Goal: Navigation & Orientation: Find specific page/section

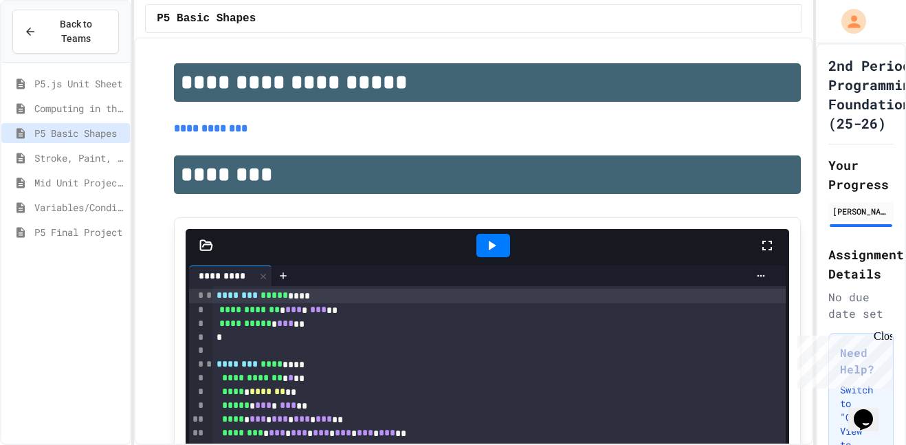
click at [65, 12] on button "Back to Teams" at bounding box center [65, 32] width 107 height 44
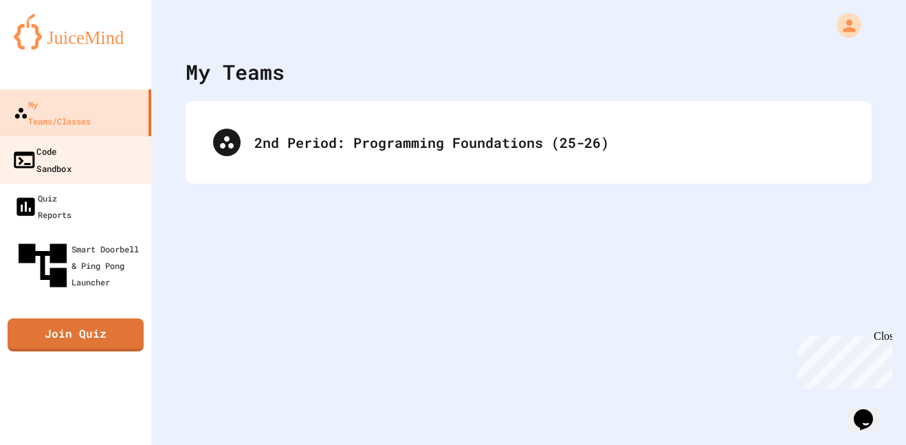
click at [129, 146] on link "Code Sandbox" at bounding box center [76, 159] width 156 height 48
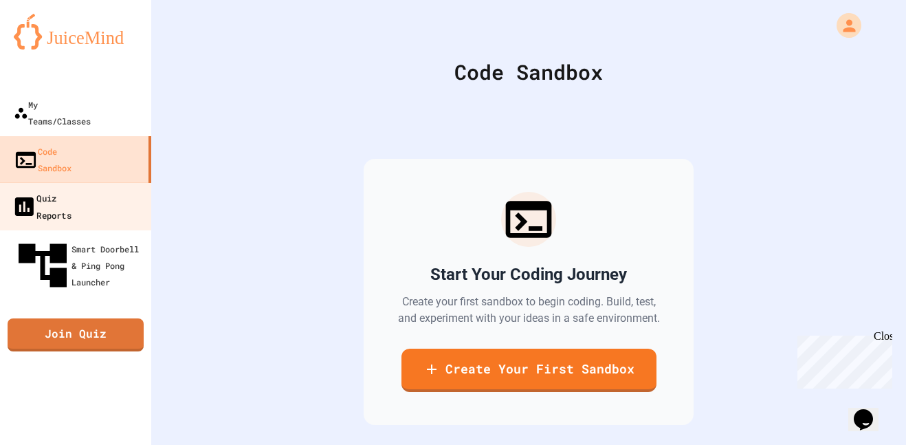
click at [125, 182] on link "Quiz Reports" at bounding box center [76, 206] width 156 height 48
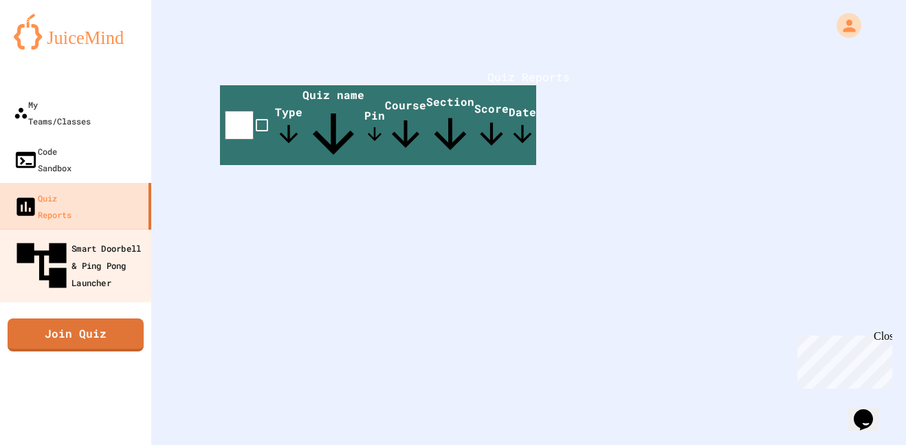
click at [122, 228] on link "Smart Doorbell & Ping Pong Launcher" at bounding box center [76, 265] width 156 height 74
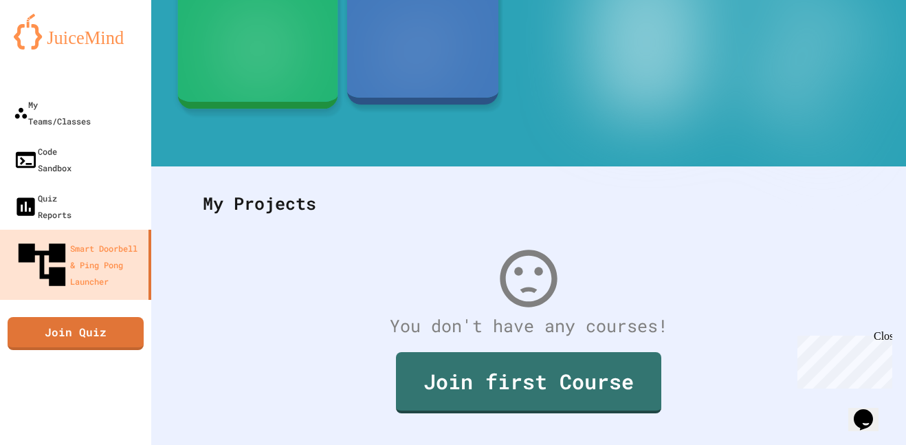
scroll to position [207, 0]
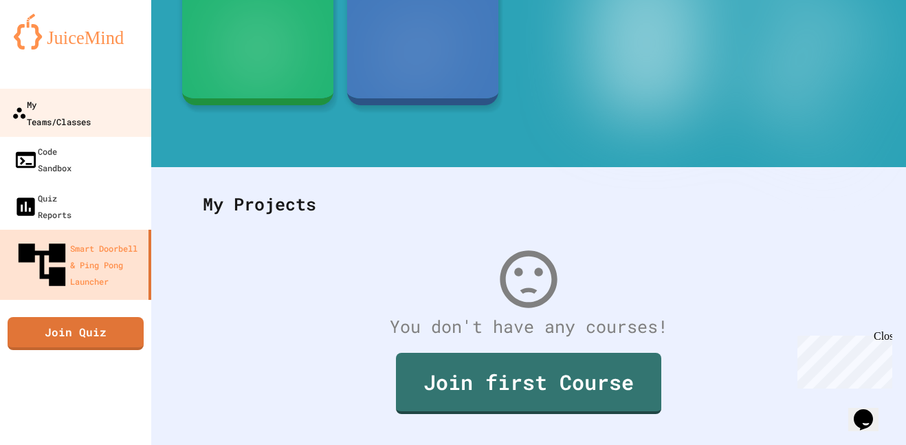
click at [111, 89] on link "My Teams/Classes" at bounding box center [76, 113] width 156 height 48
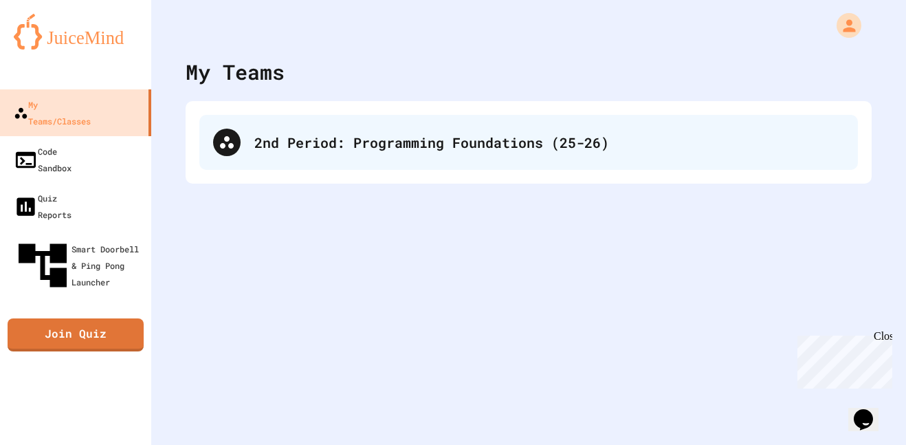
click at [423, 143] on div "2nd Period: Programming Foundations (25-26)" at bounding box center [549, 142] width 590 height 21
